Goal: Information Seeking & Learning: Learn about a topic

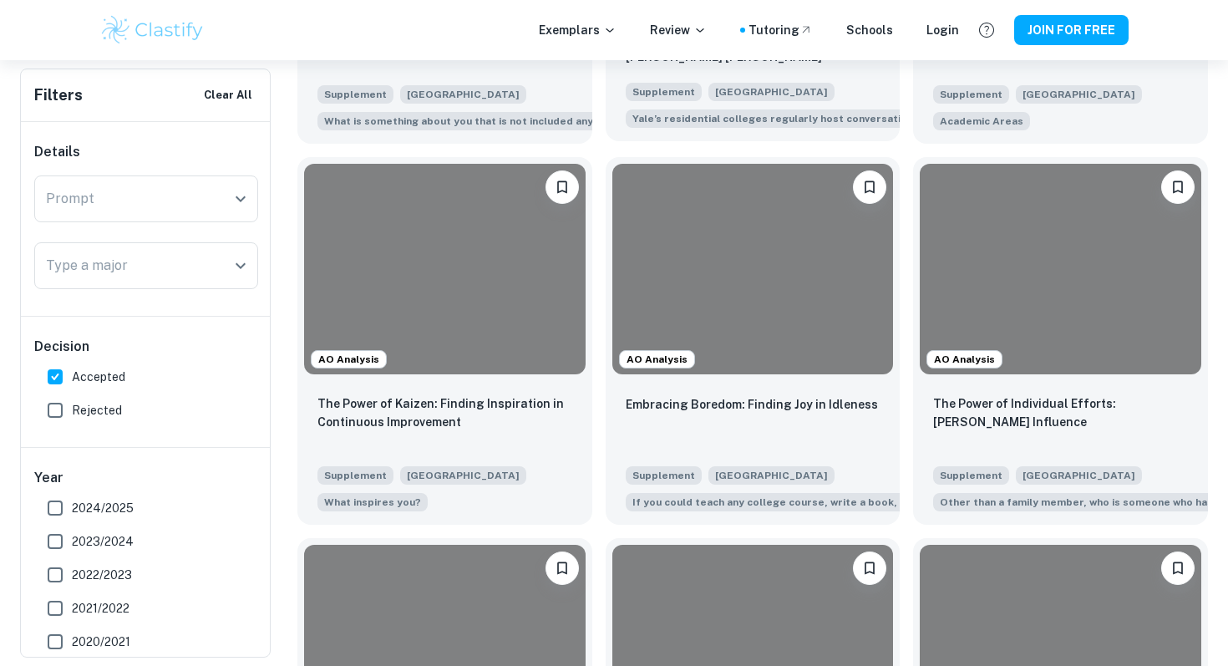
scroll to position [1116, 0]
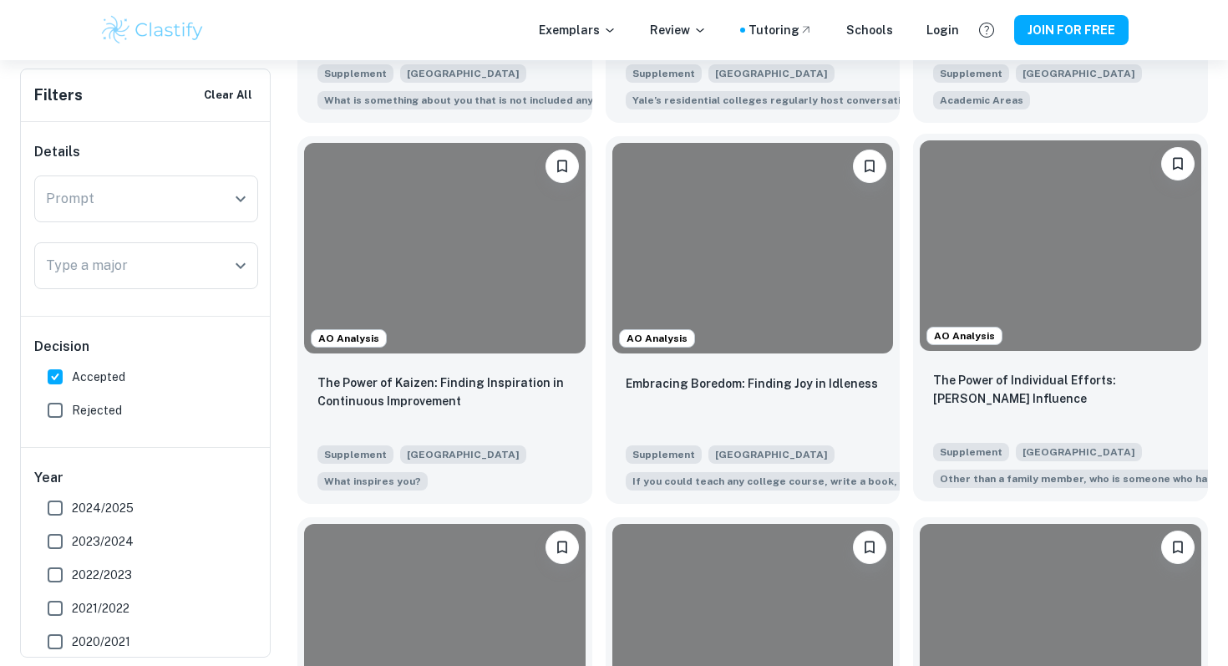
click at [979, 293] on div at bounding box center [1059, 245] width 281 height 210
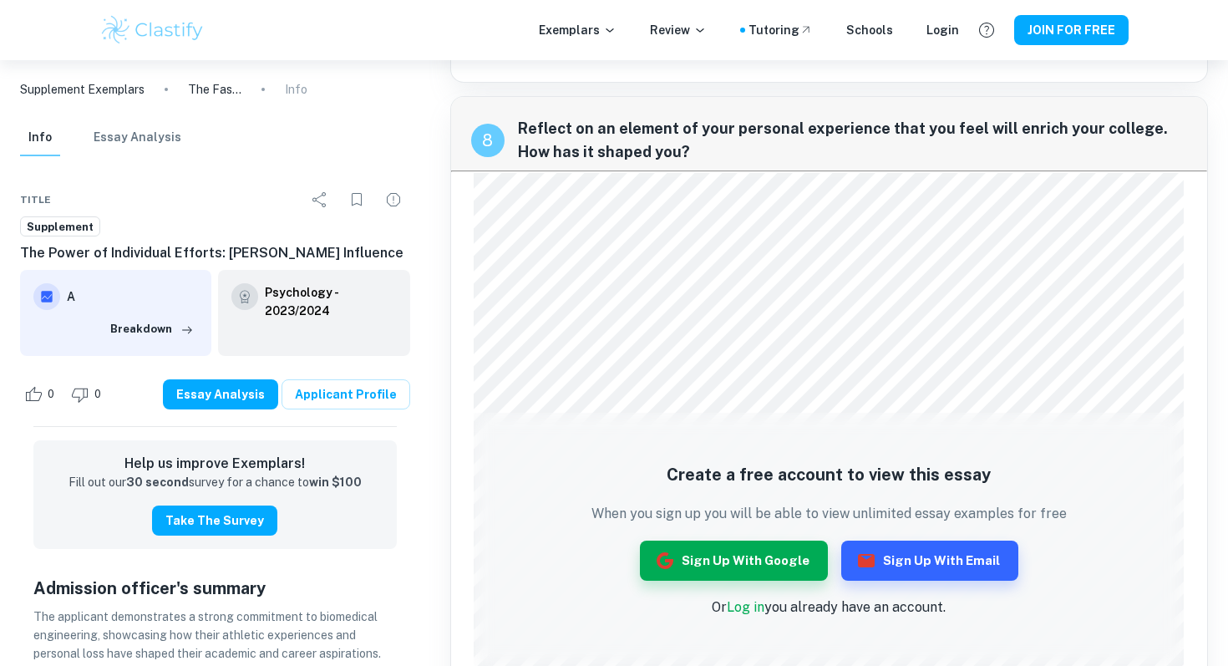
scroll to position [2791, 0]
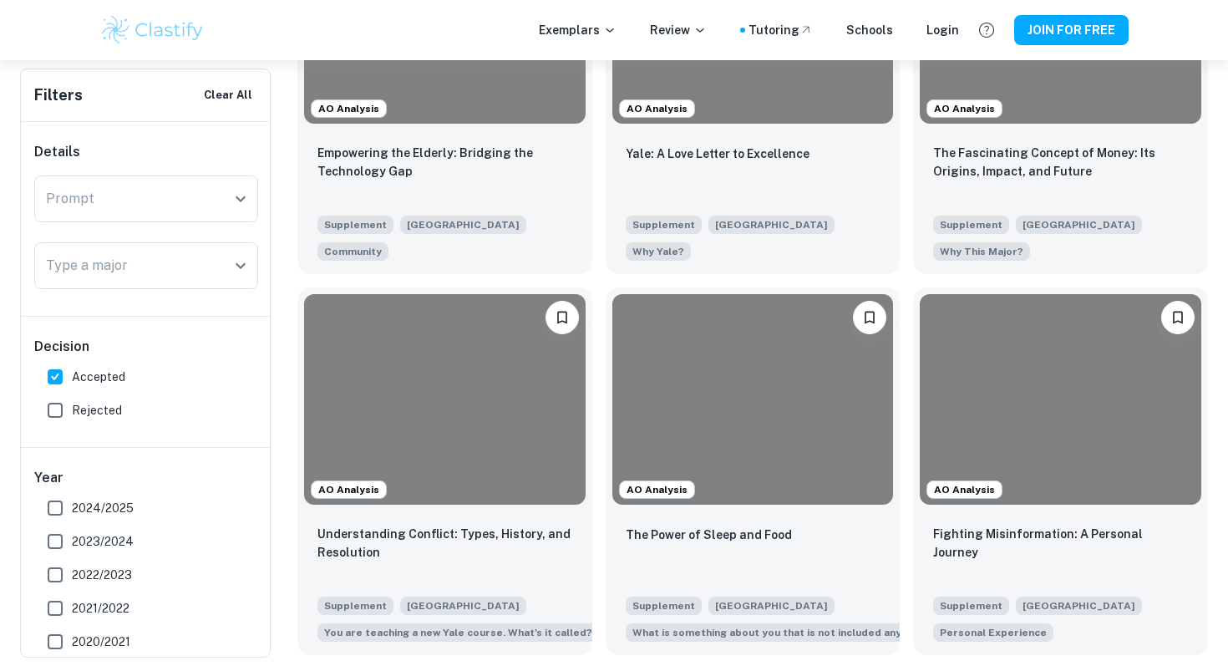
scroll to position [1726, 0]
click at [687, 109] on div at bounding box center [752, 16] width 281 height 210
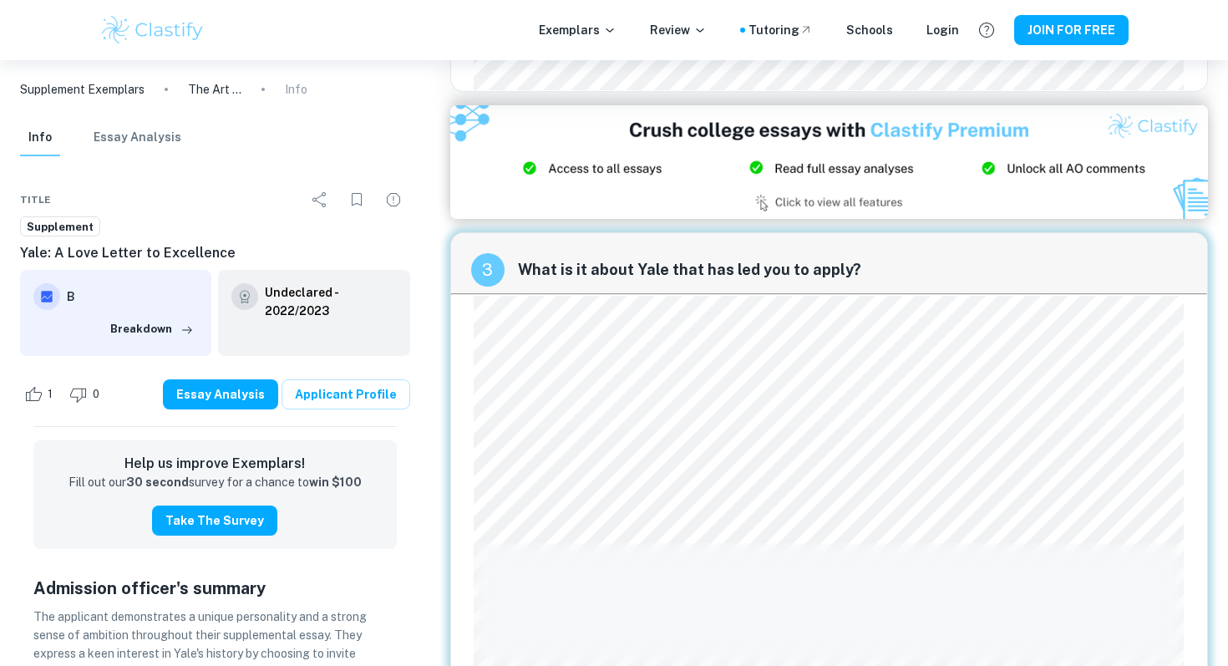
scroll to position [944, 0]
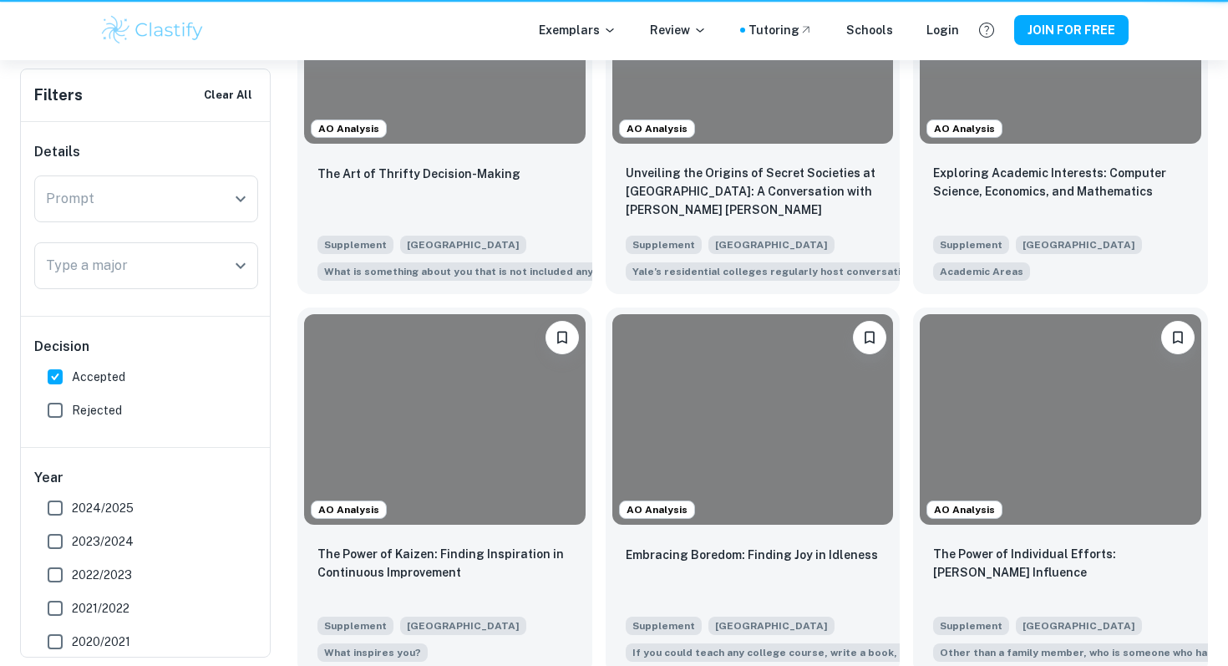
scroll to position [1726, 0]
